Goal: Navigation & Orientation: Find specific page/section

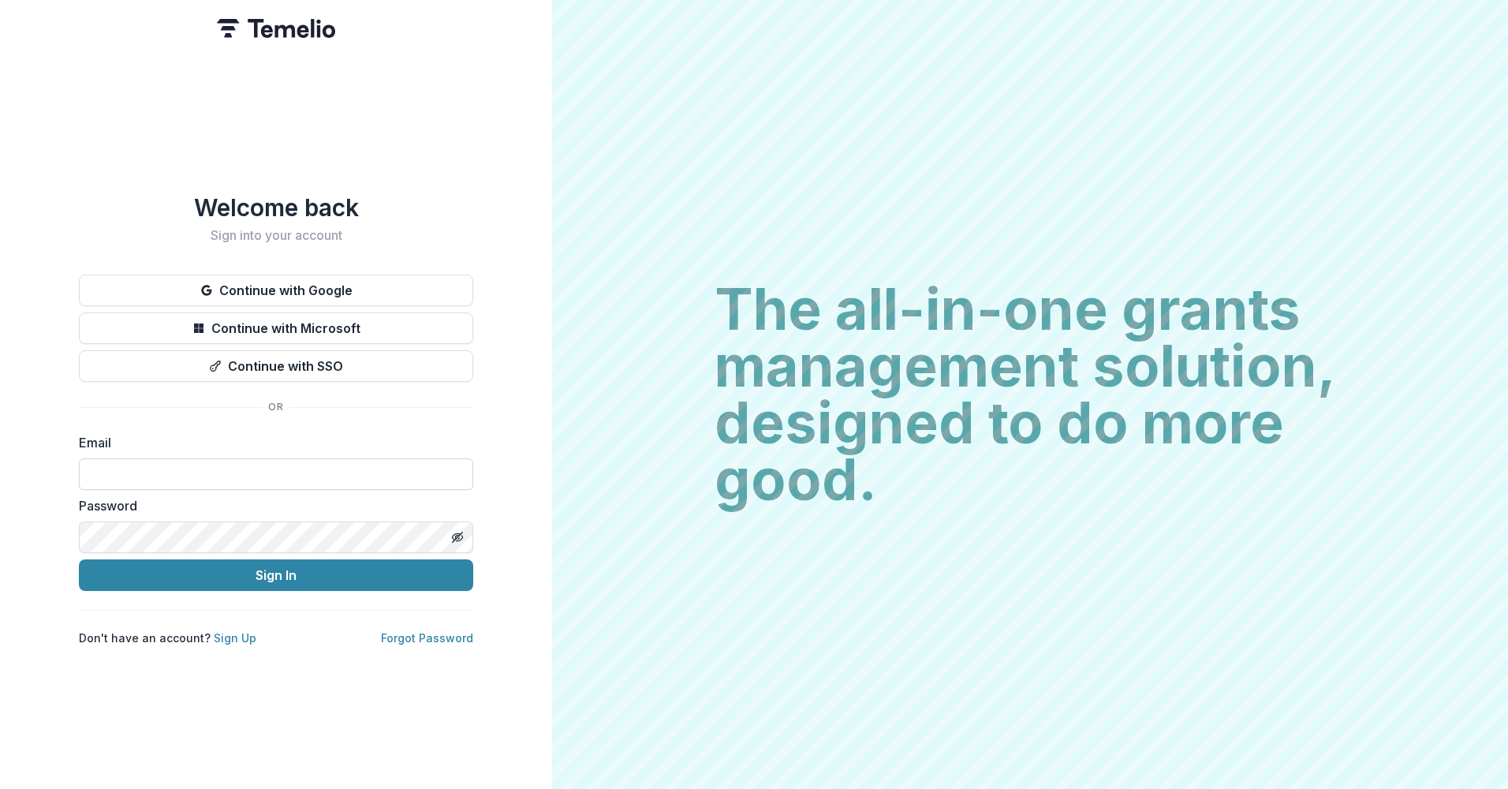
click at [223, 465] on input at bounding box center [276, 474] width 394 height 32
type input "**********"
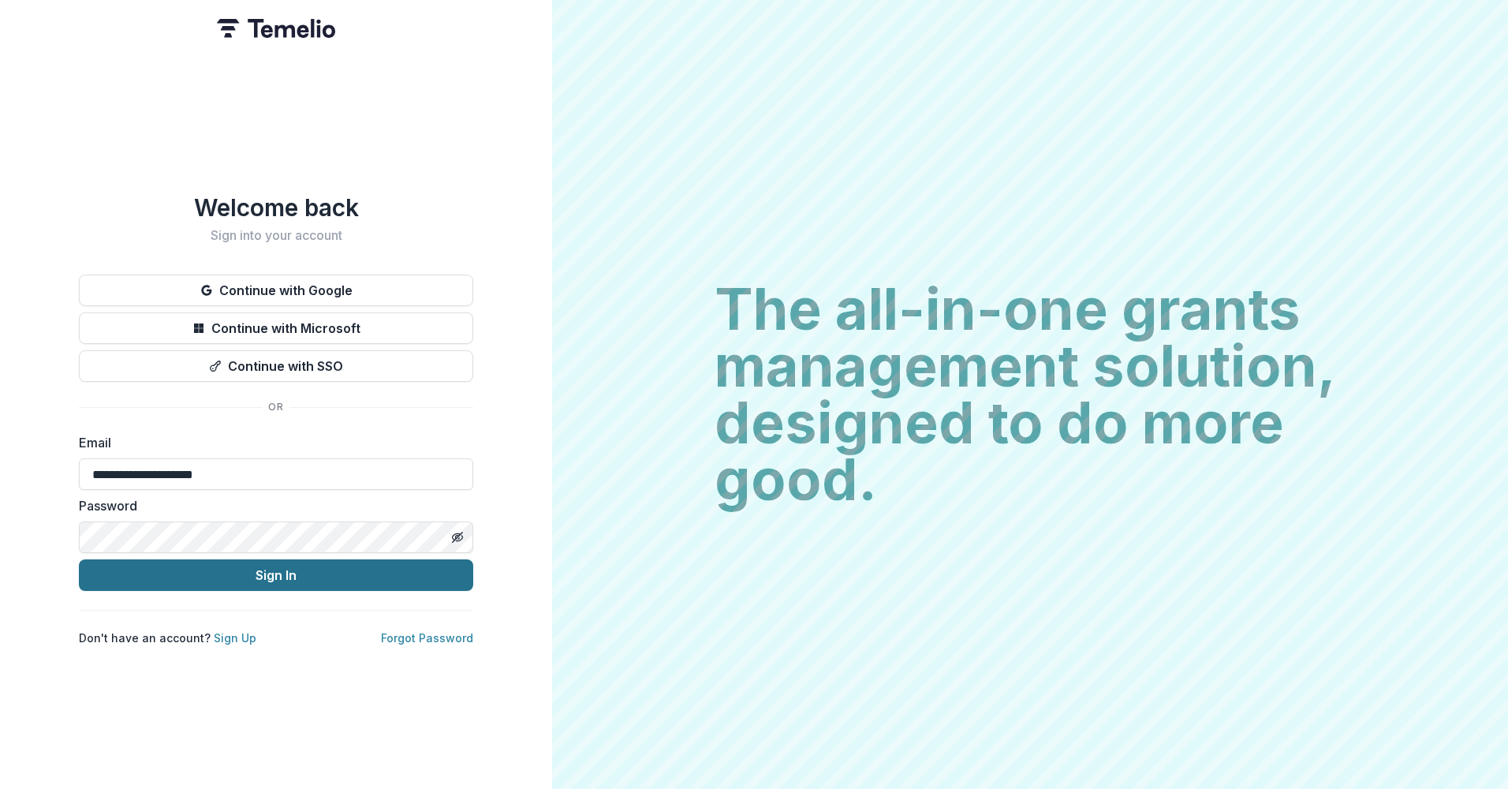
click at [251, 566] on button "Sign In" at bounding box center [276, 575] width 394 height 32
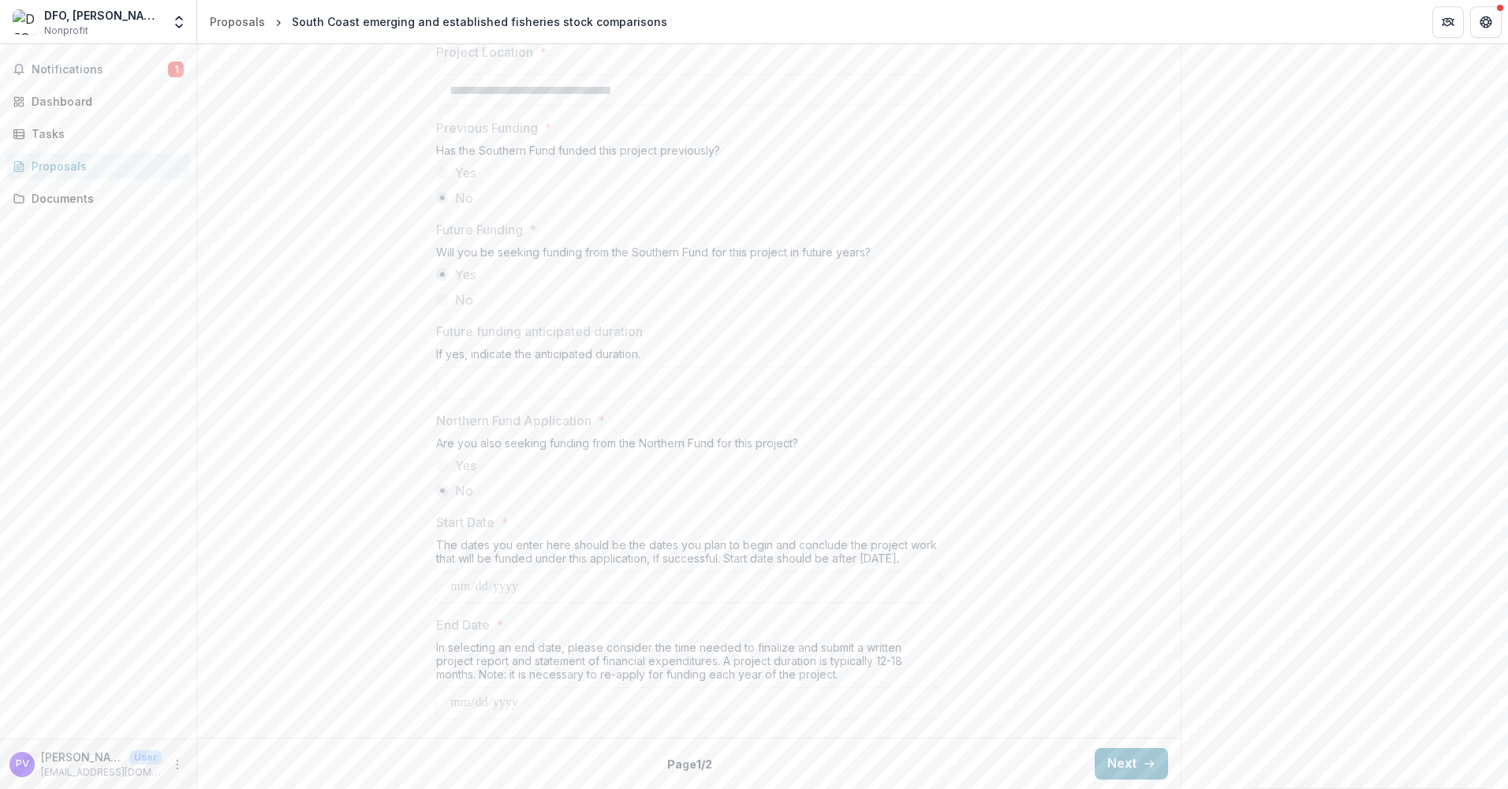
scroll to position [1654, 0]
click at [1116, 765] on button "Next" at bounding box center [1131, 764] width 73 height 32
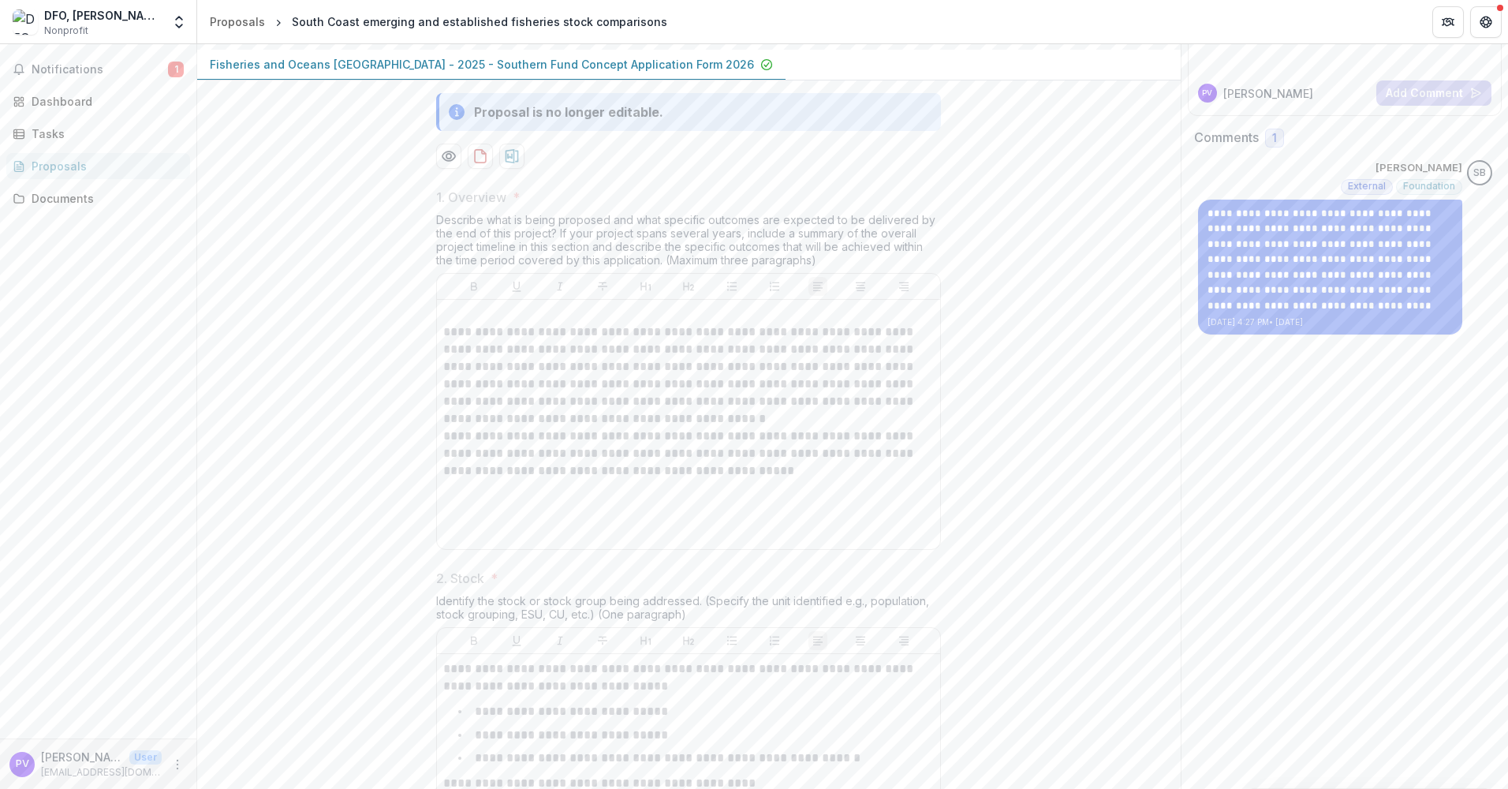
scroll to position [0, 0]
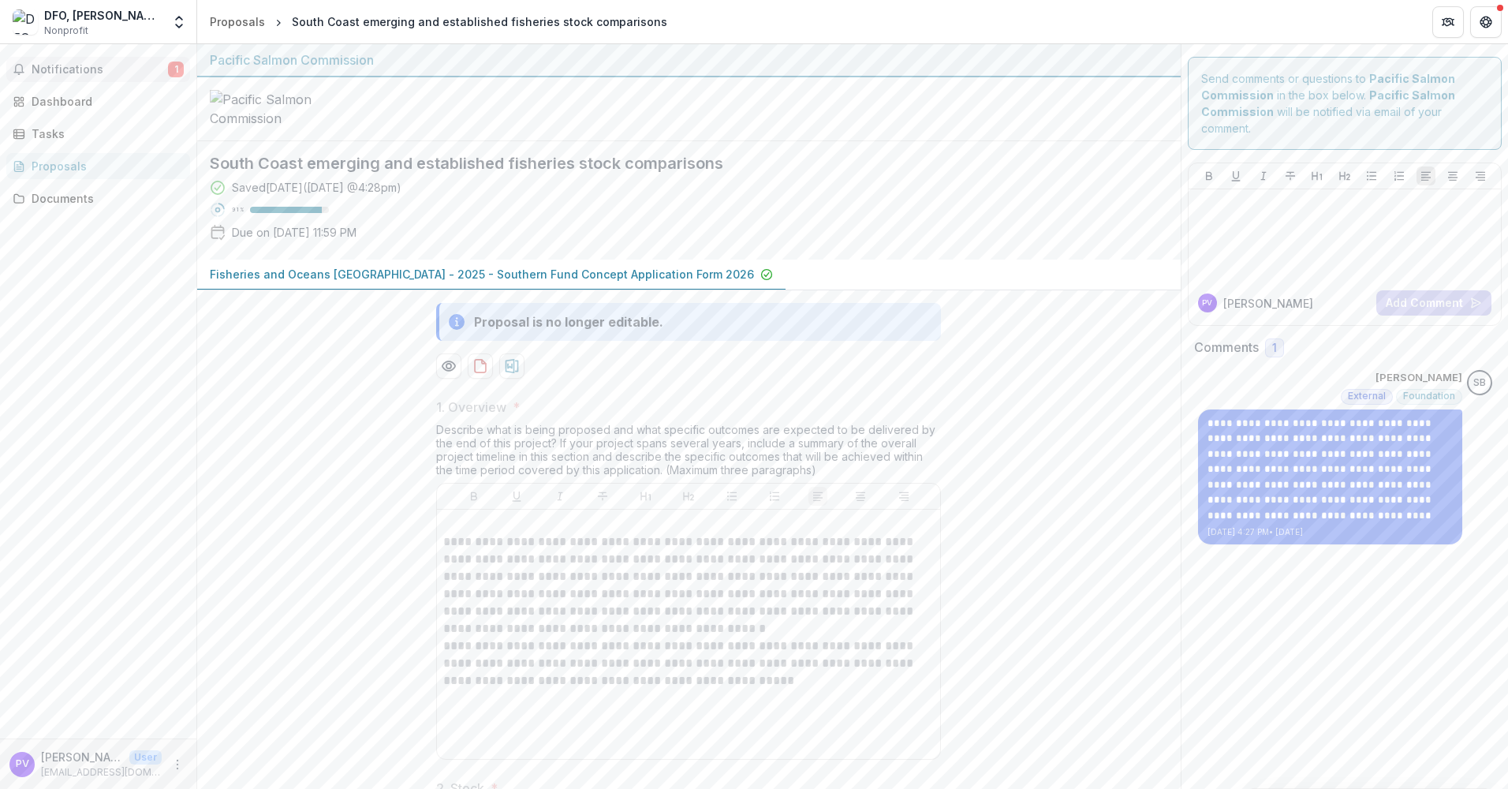
click at [107, 69] on span "Notifications" at bounding box center [100, 69] width 136 height 13
click at [69, 102] on div "Dashboard" at bounding box center [105, 101] width 146 height 17
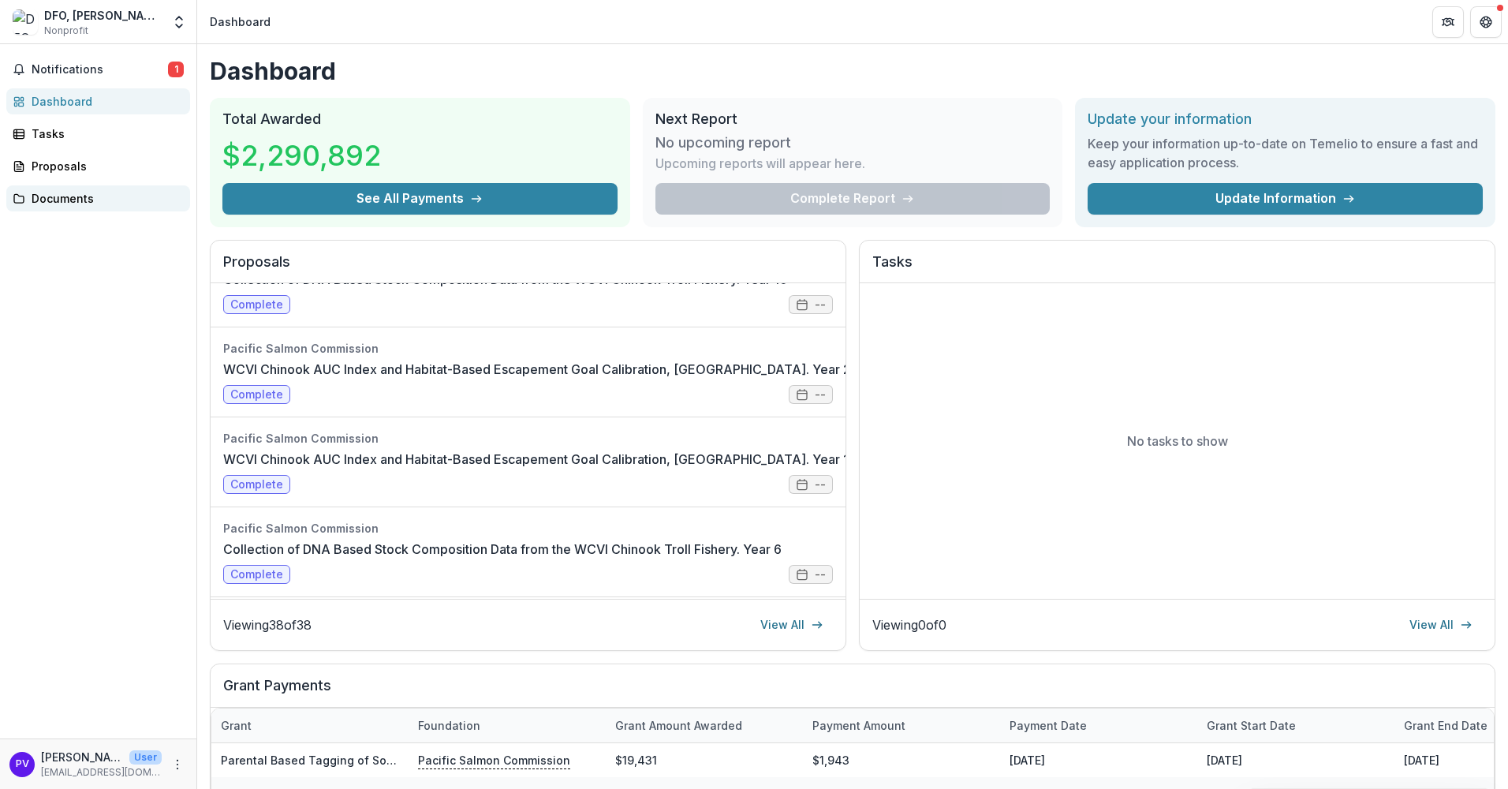
click at [60, 197] on div "Documents" at bounding box center [105, 198] width 146 height 17
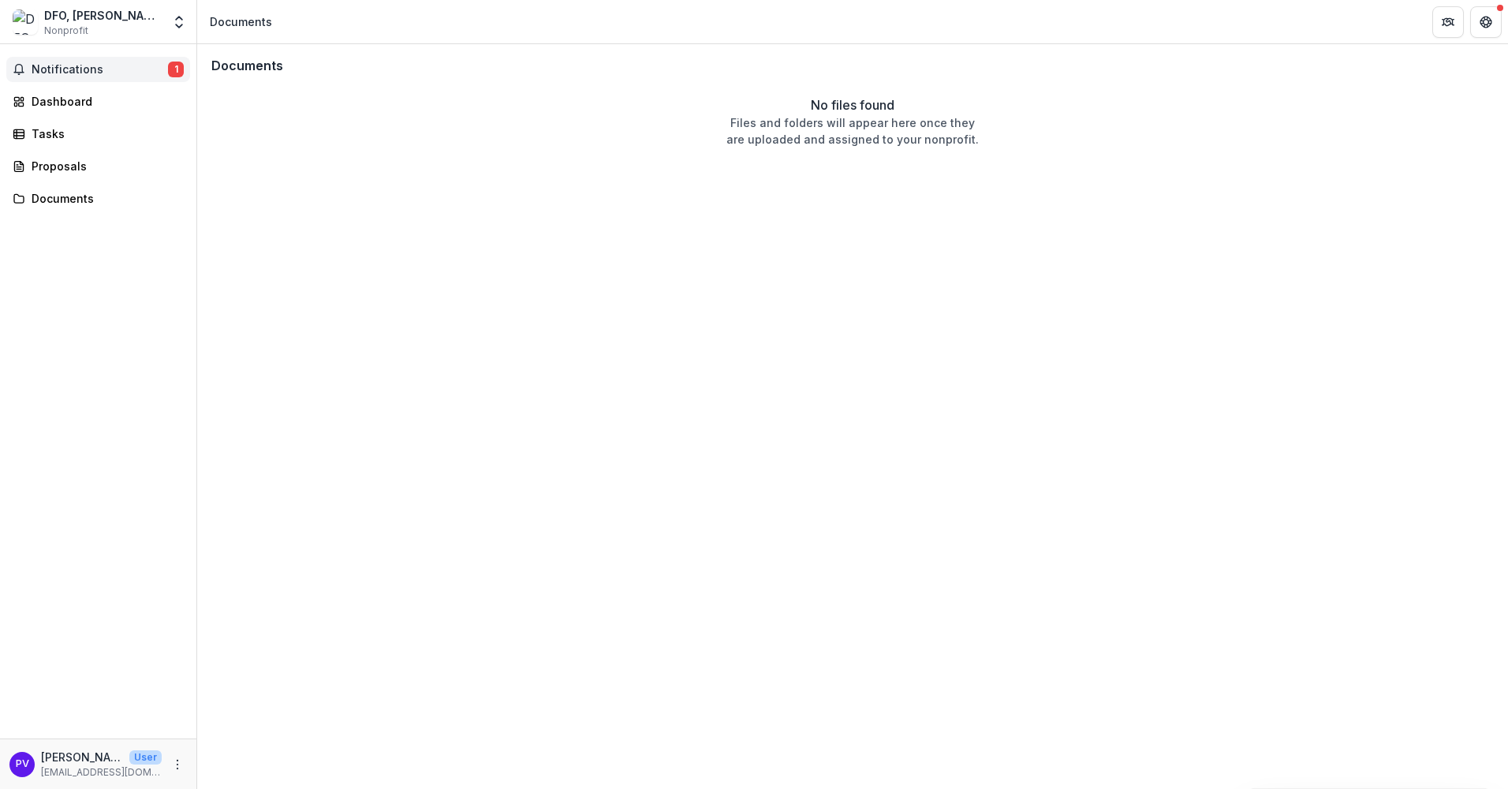
click at [77, 65] on span "Notifications" at bounding box center [100, 69] width 136 height 13
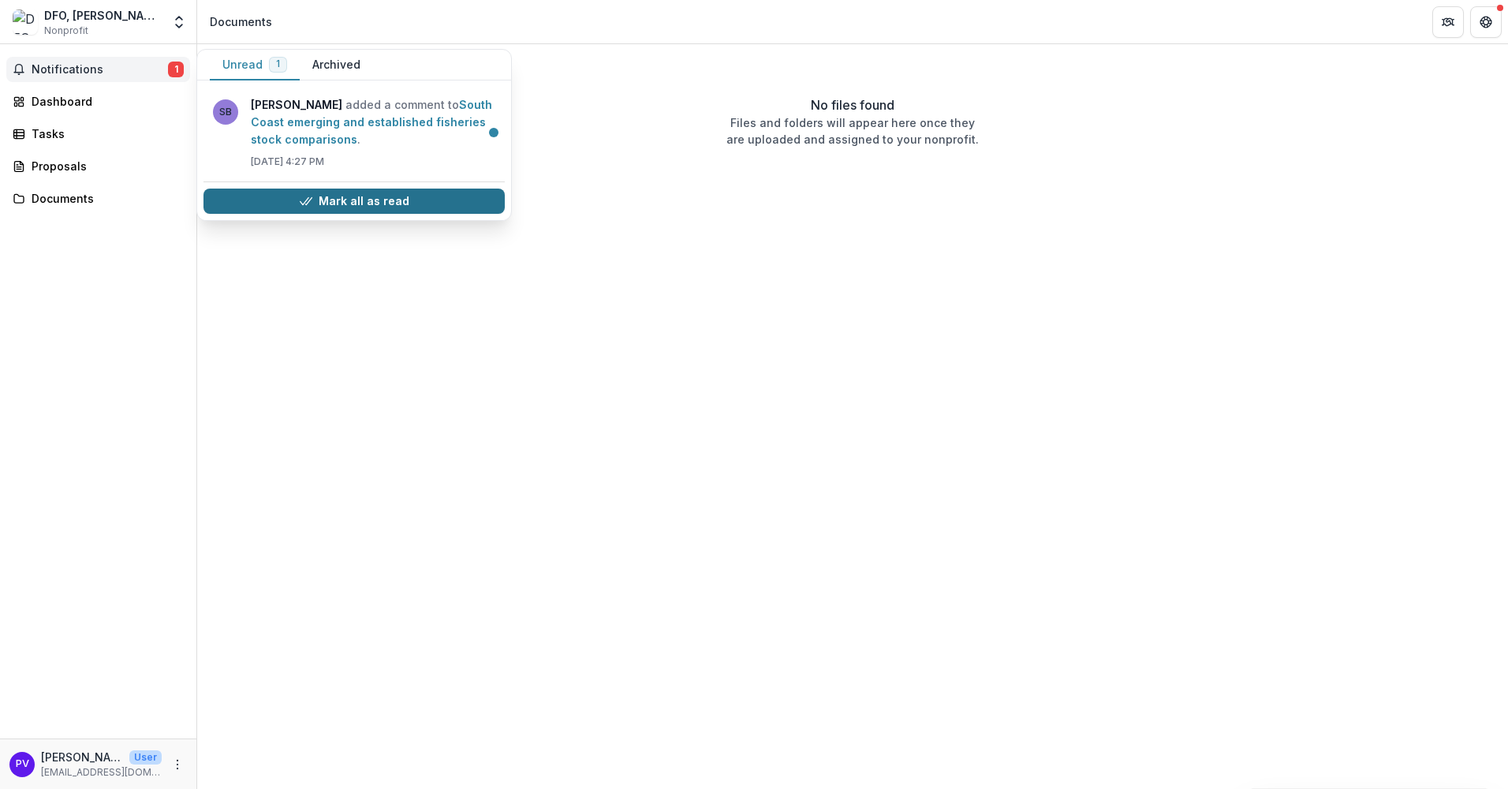
click at [357, 210] on button "Mark all as read" at bounding box center [354, 201] width 301 height 25
